Goal: Check status: Check status

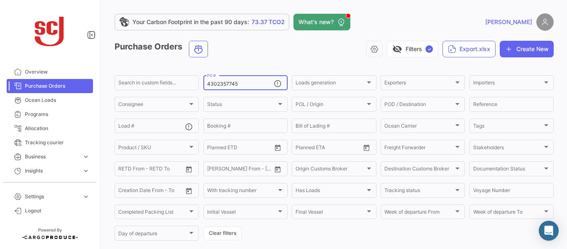
scroll to position [44, 0]
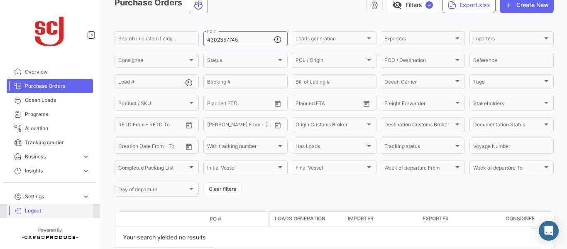
click at [29, 213] on span "Logout" at bounding box center [57, 210] width 65 height 7
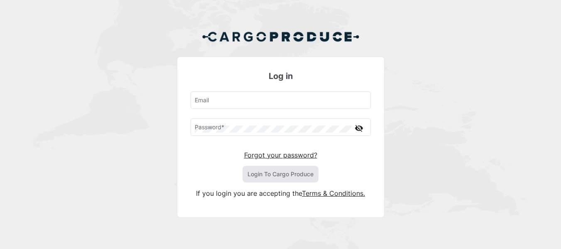
type input "[EMAIL_ADDRESS][PERSON_NAME][DOMAIN_NAME]"
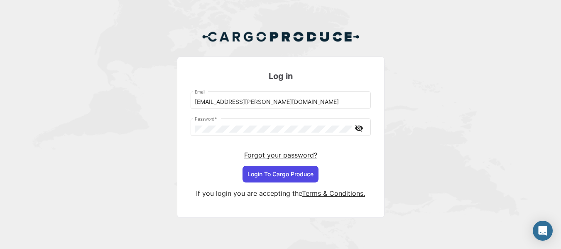
click at [276, 177] on button "Login To Cargo Produce" at bounding box center [280, 174] width 76 height 17
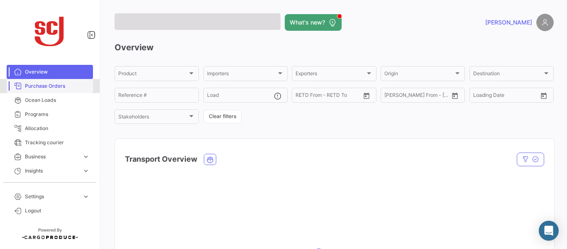
click at [56, 86] on span "Purchase Orders" at bounding box center [57, 85] width 65 height 7
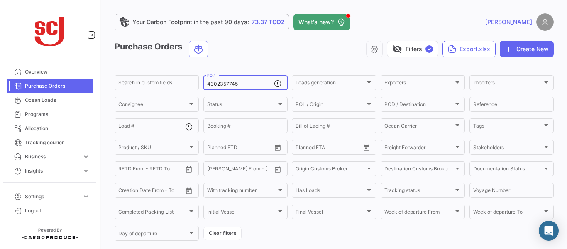
click at [248, 83] on input "4302357745" at bounding box center [240, 84] width 67 height 6
type input "4302357745"
